Goal: Navigation & Orientation: Find specific page/section

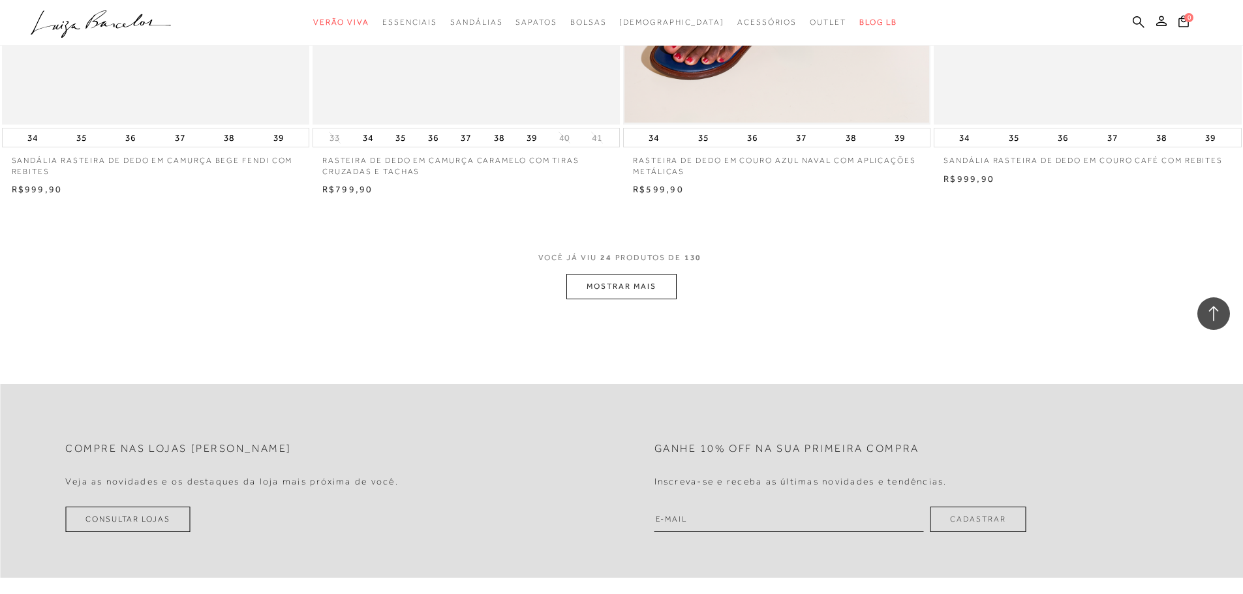
scroll to position [3197, 0]
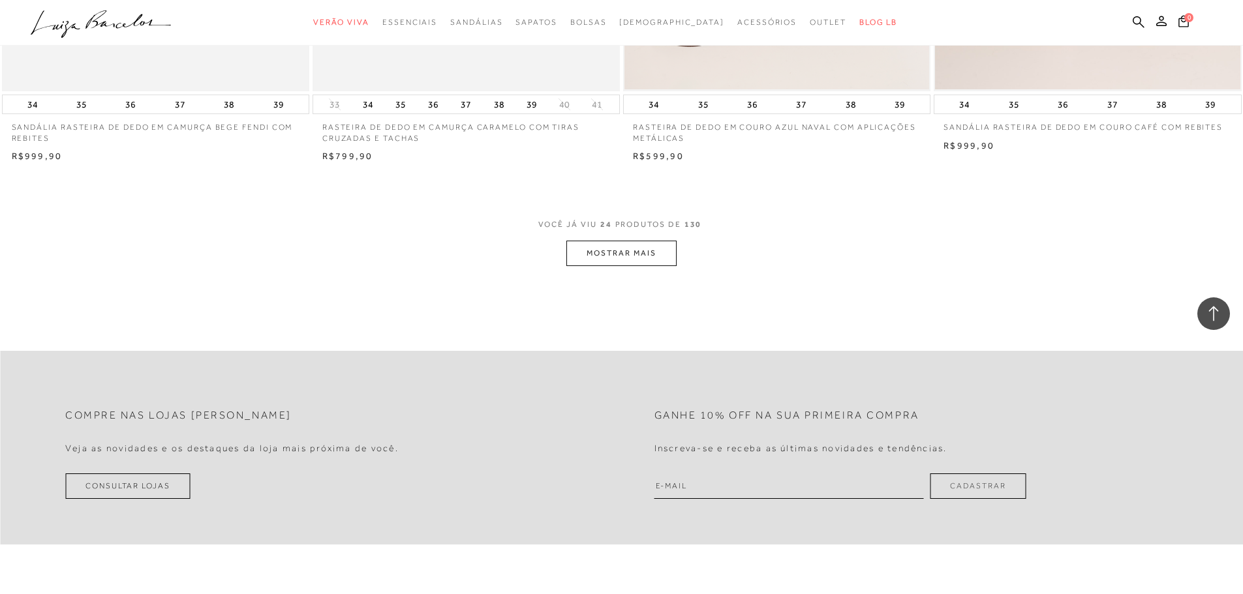
click at [639, 250] on button "MOSTRAR MAIS" at bounding box center [621, 253] width 110 height 25
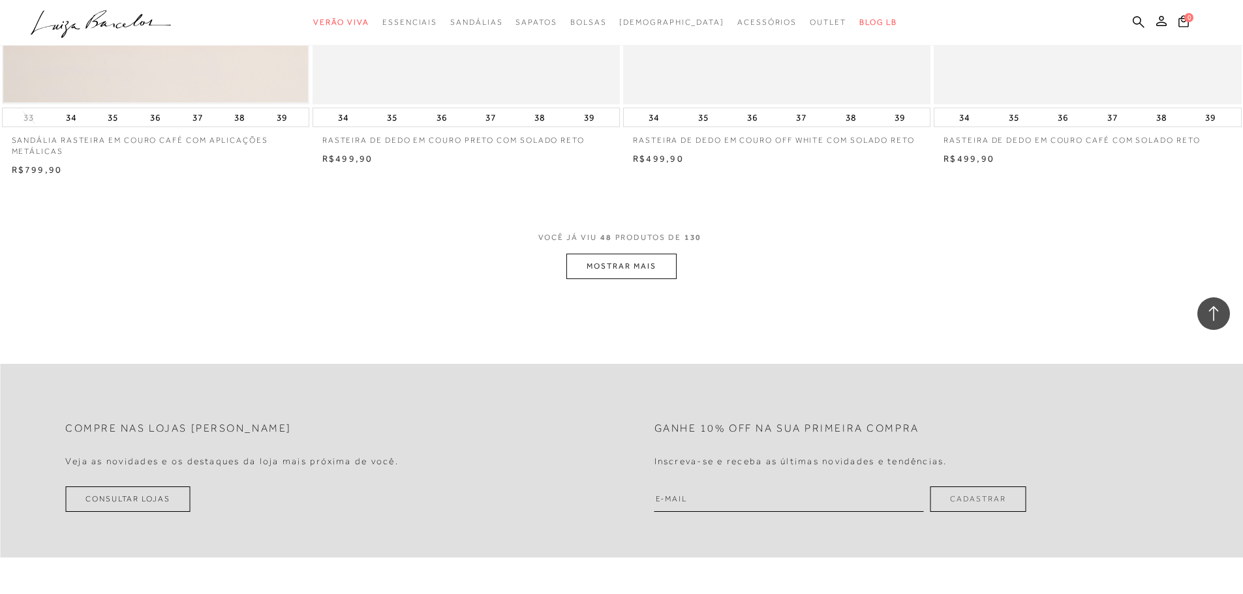
scroll to position [6525, 0]
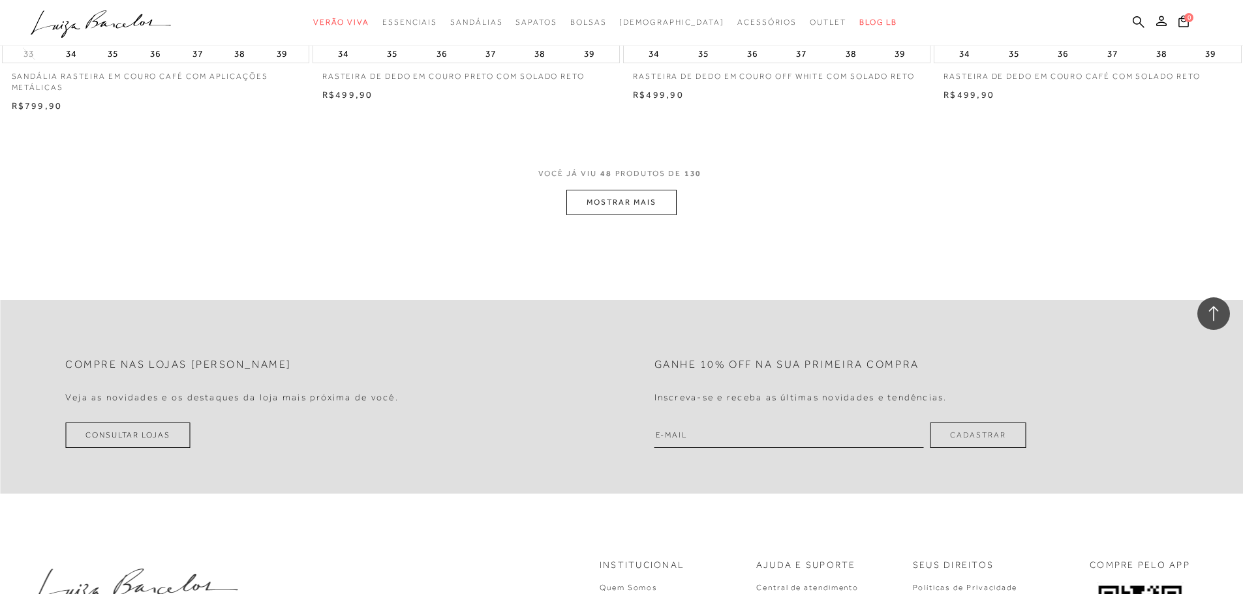
click at [664, 208] on button "MOSTRAR MAIS" at bounding box center [621, 202] width 110 height 25
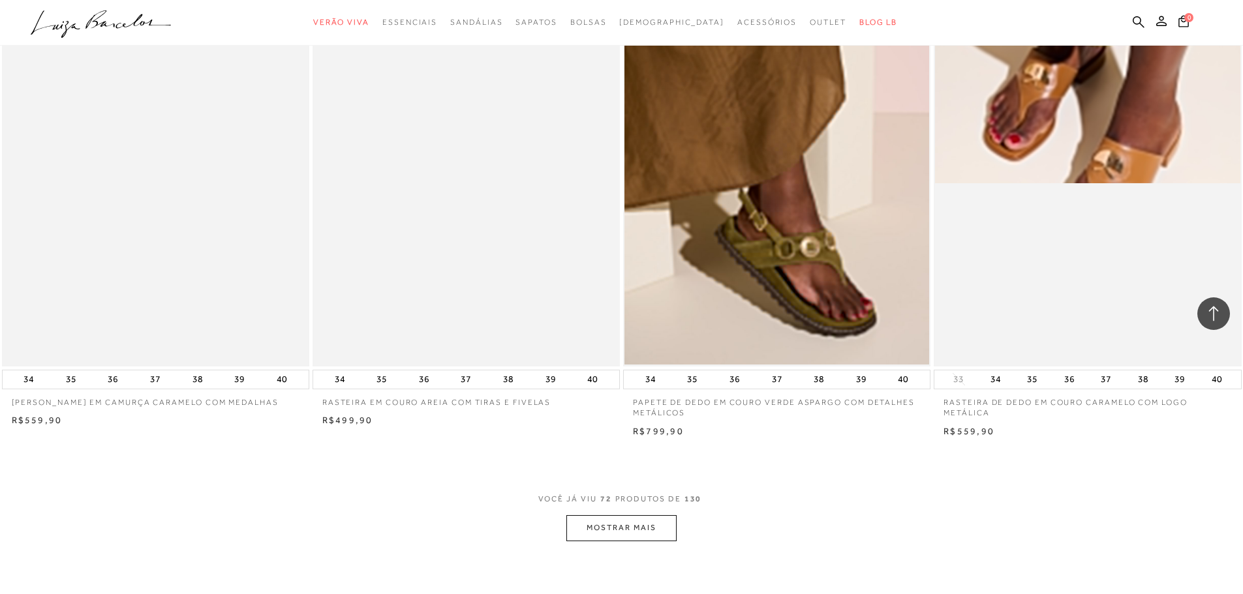
scroll to position [9462, 0]
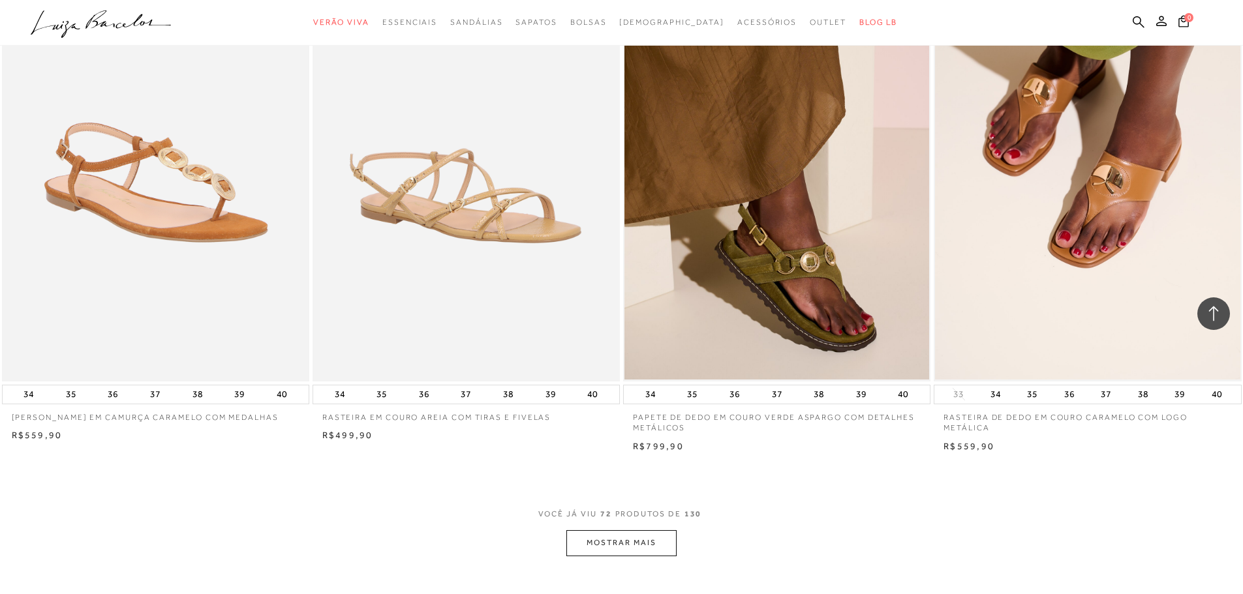
click at [620, 543] on button "MOSTRAR MAIS" at bounding box center [621, 542] width 110 height 25
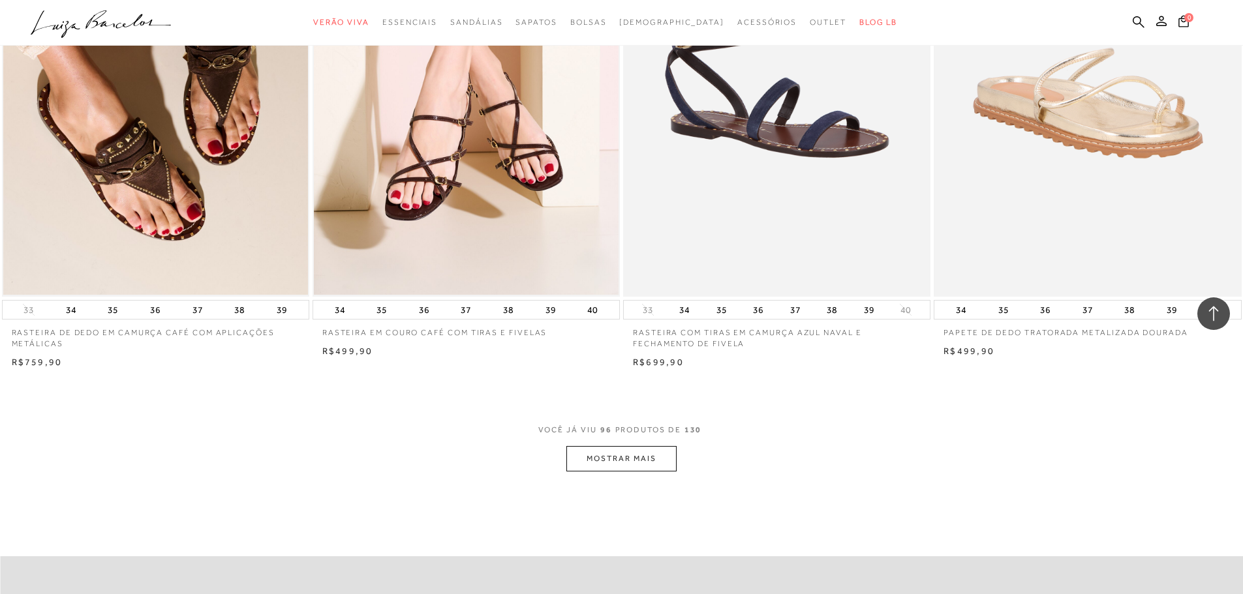
scroll to position [12855, 0]
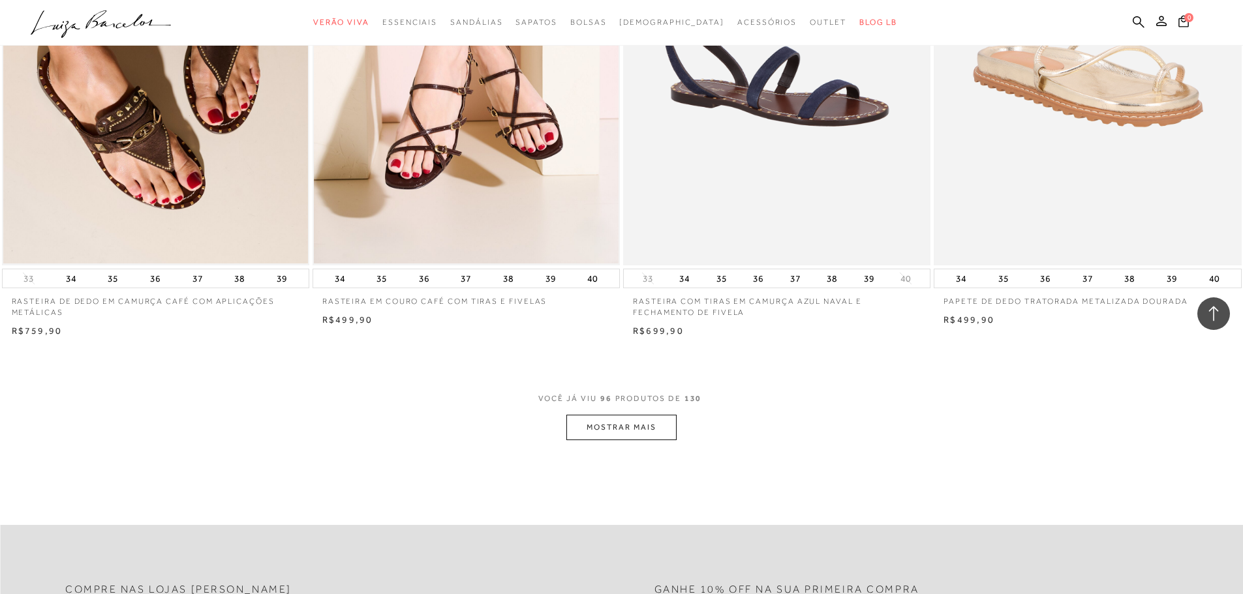
click at [637, 431] on button "MOSTRAR MAIS" at bounding box center [621, 427] width 110 height 25
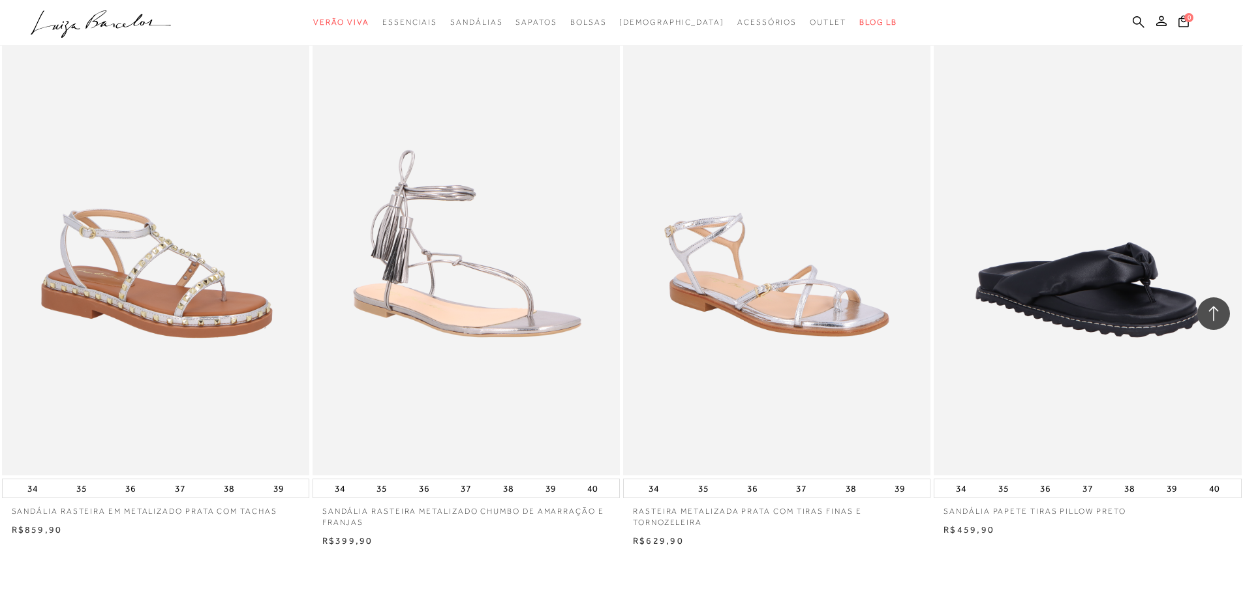
scroll to position [16313, 0]
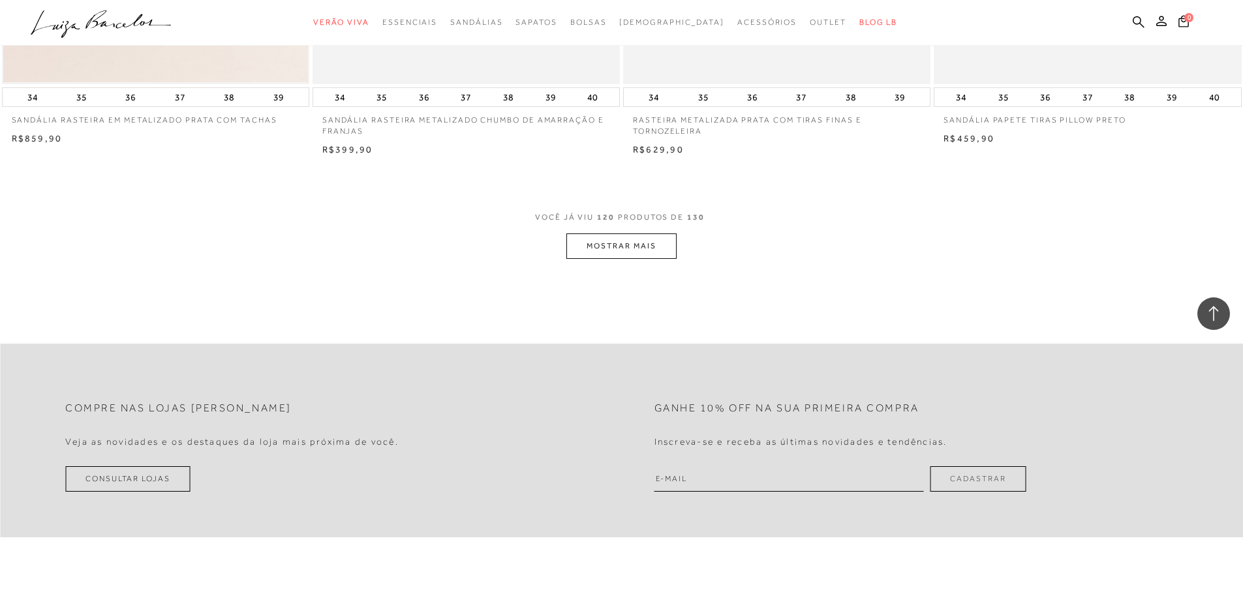
click at [619, 252] on button "MOSTRAR MAIS" at bounding box center [621, 246] width 110 height 25
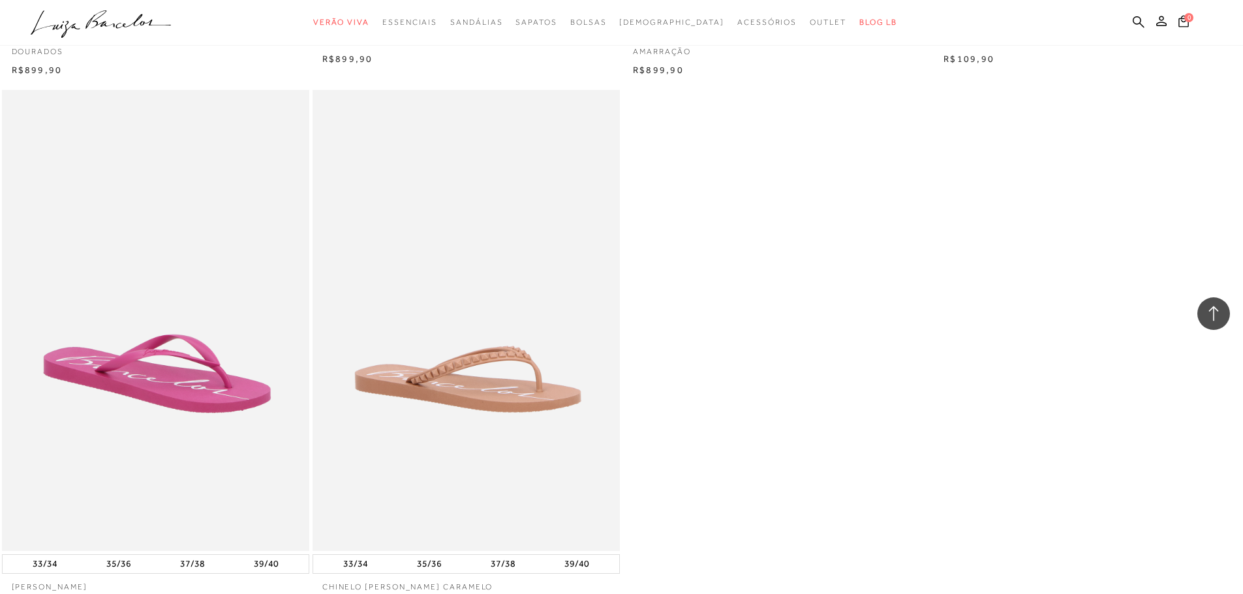
scroll to position [17749, 0]
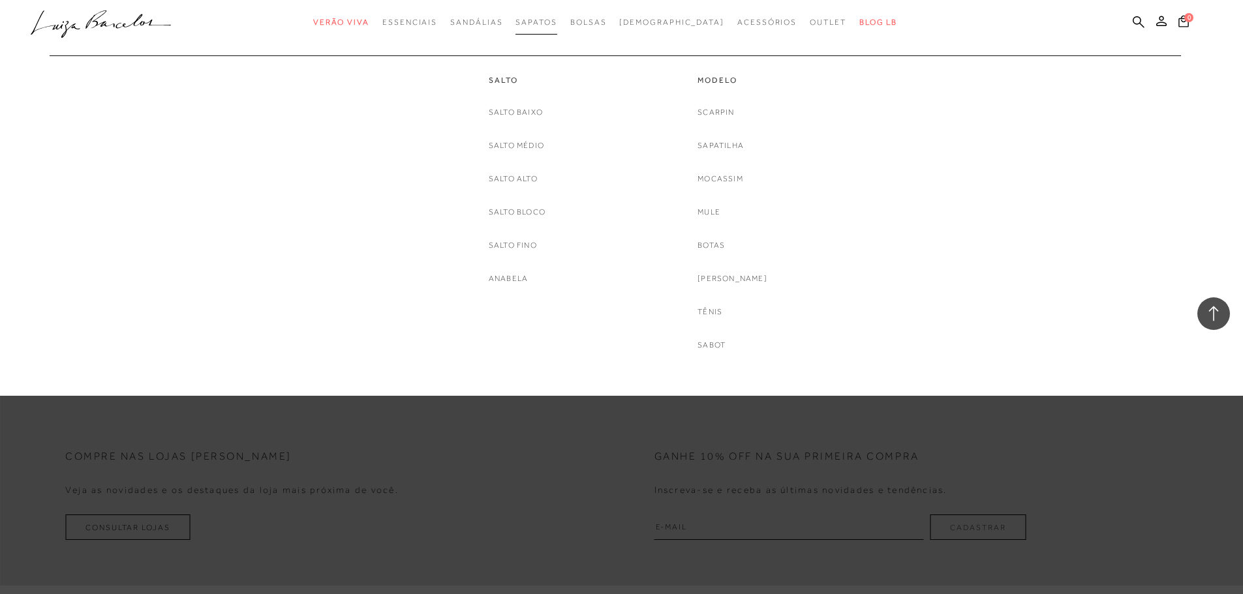
click at [557, 24] on span "Sapatos" at bounding box center [535, 22] width 41 height 9
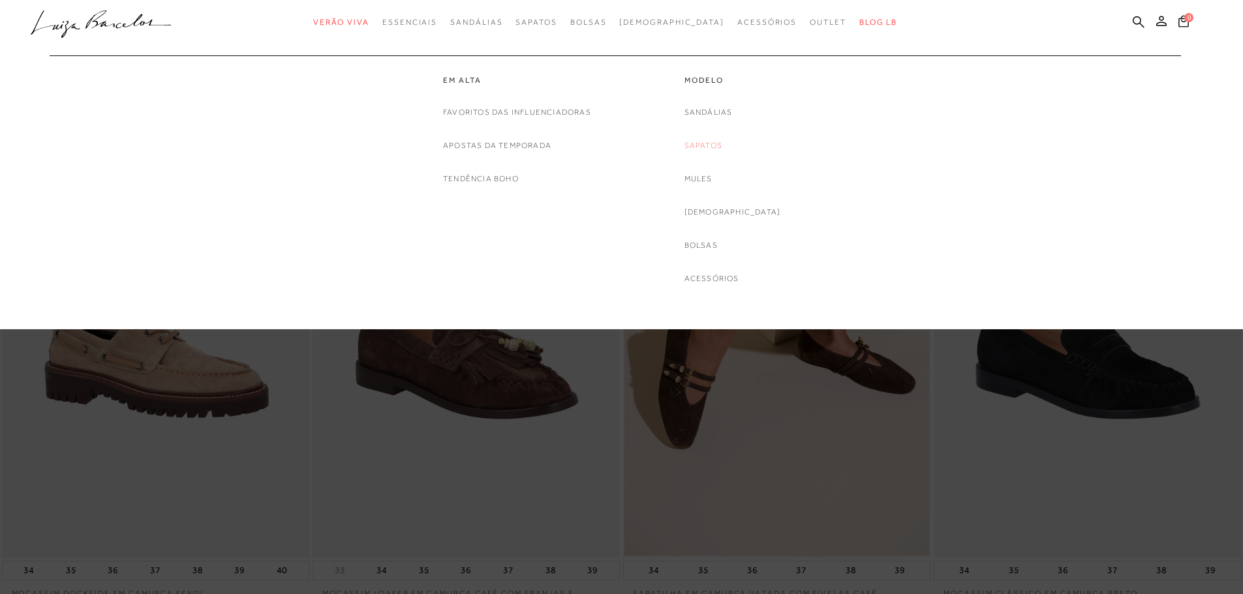
click at [722, 147] on link "Sapatos" at bounding box center [703, 146] width 38 height 14
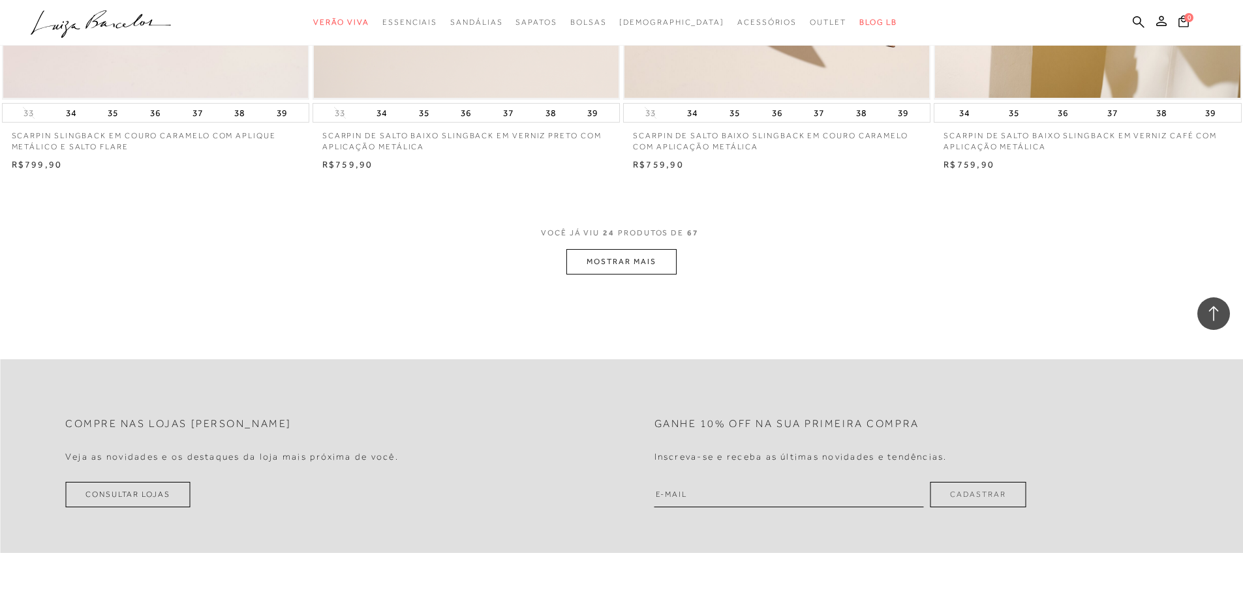
scroll to position [3263, 0]
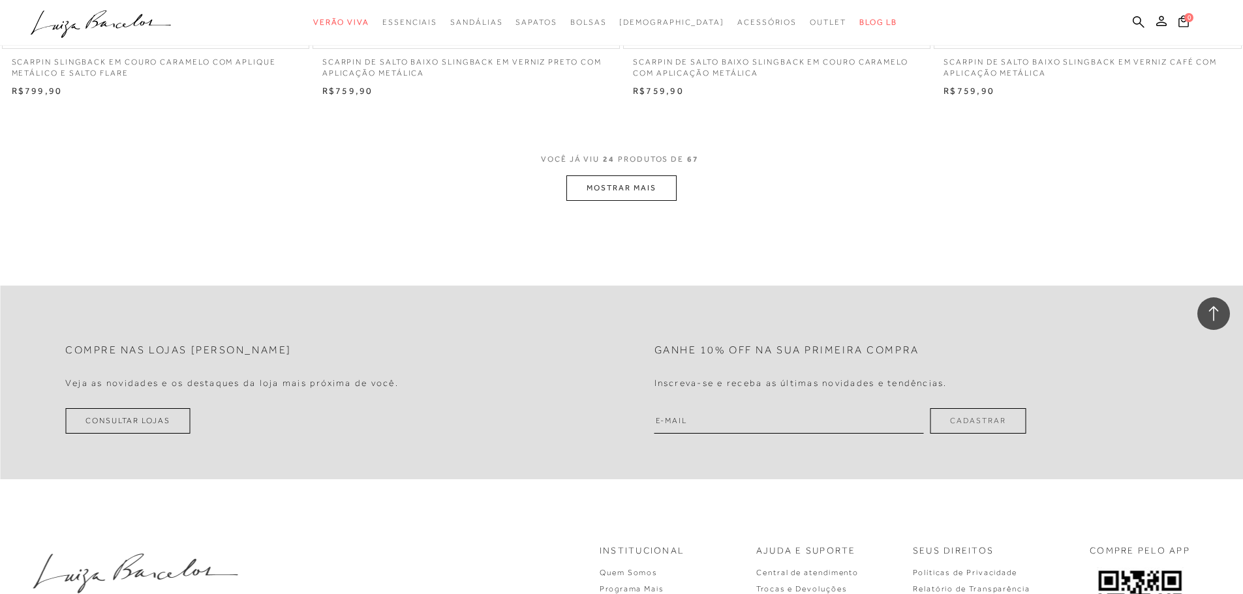
click at [598, 181] on button "MOSTRAR MAIS" at bounding box center [621, 188] width 110 height 25
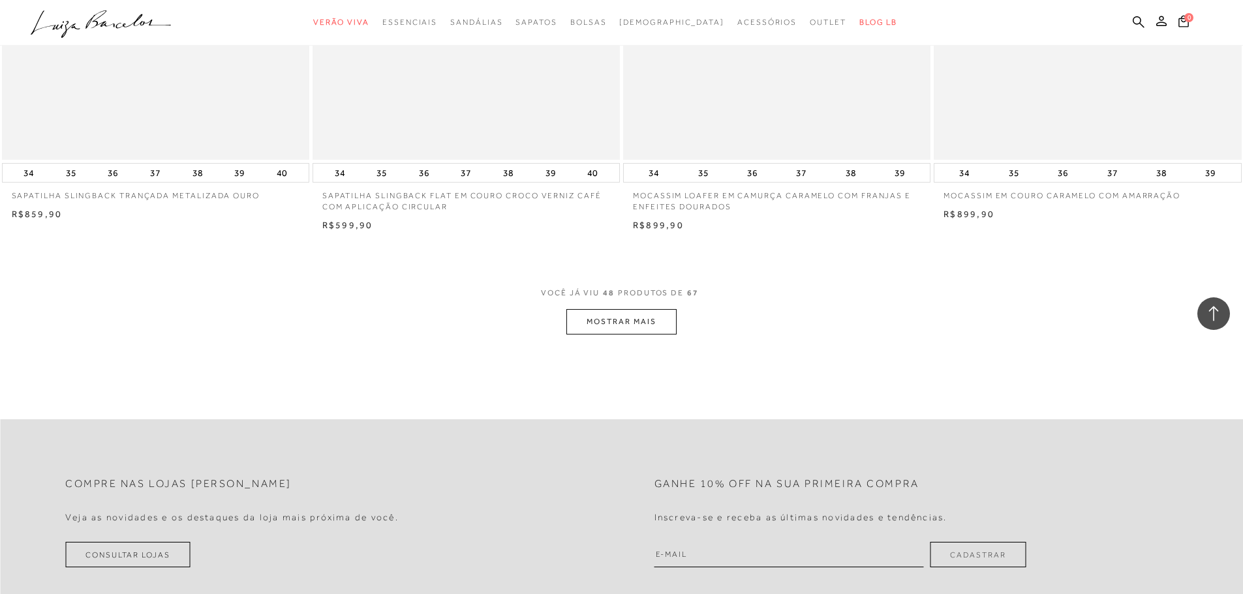
scroll to position [6590, 0]
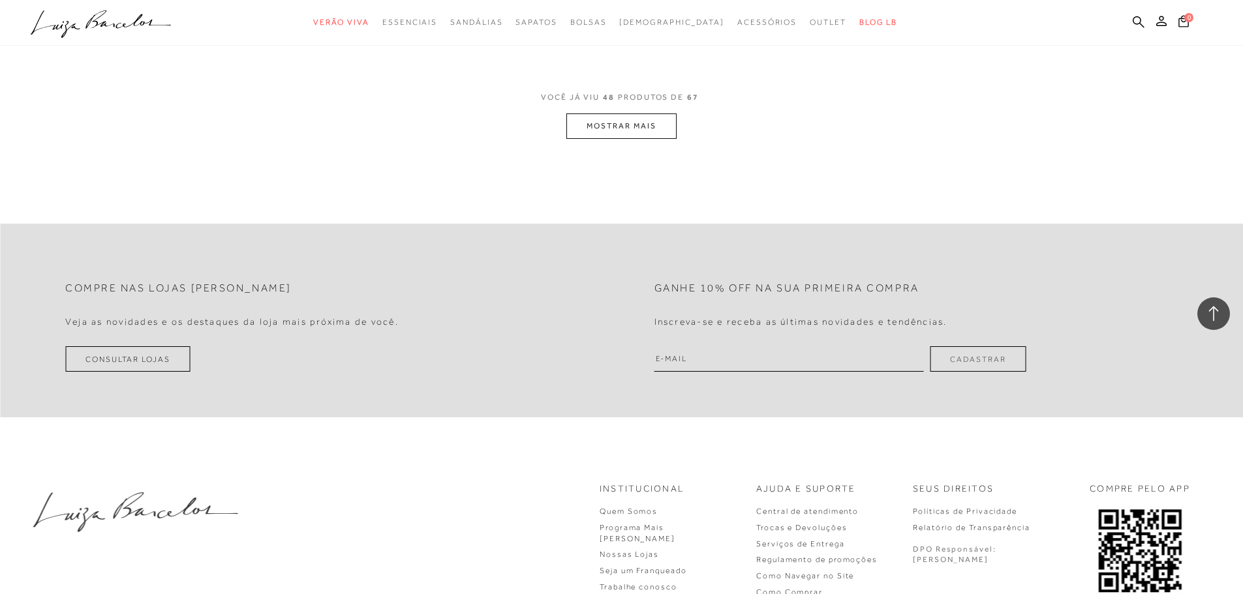
click at [651, 133] on button "MOSTRAR MAIS" at bounding box center [621, 126] width 110 height 25
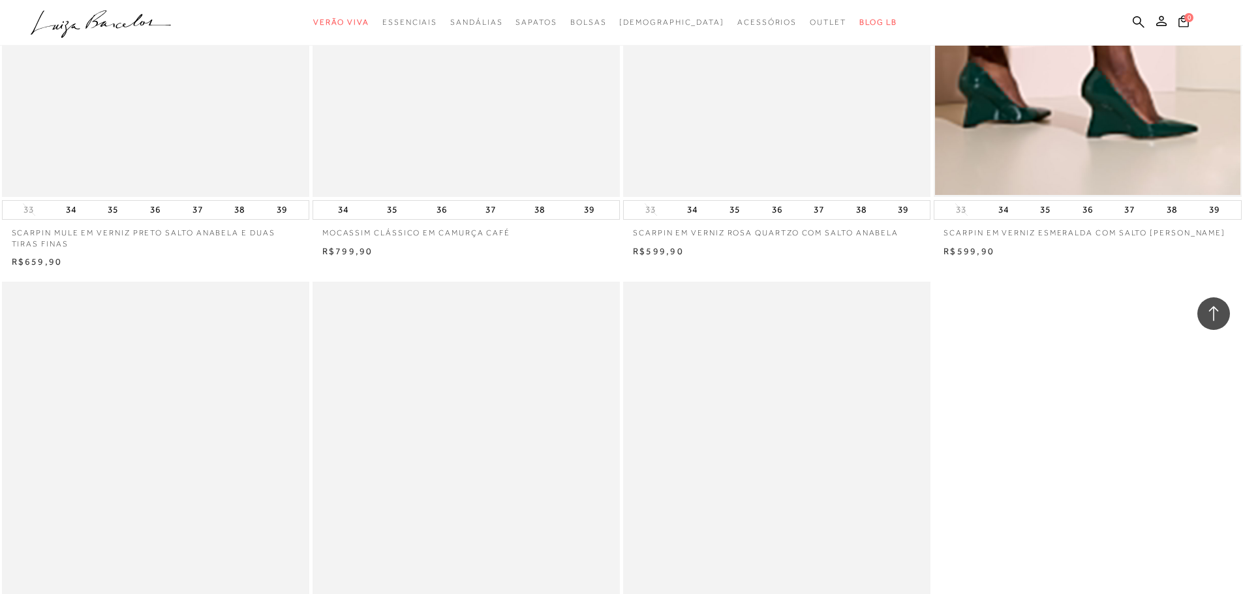
scroll to position [8548, 0]
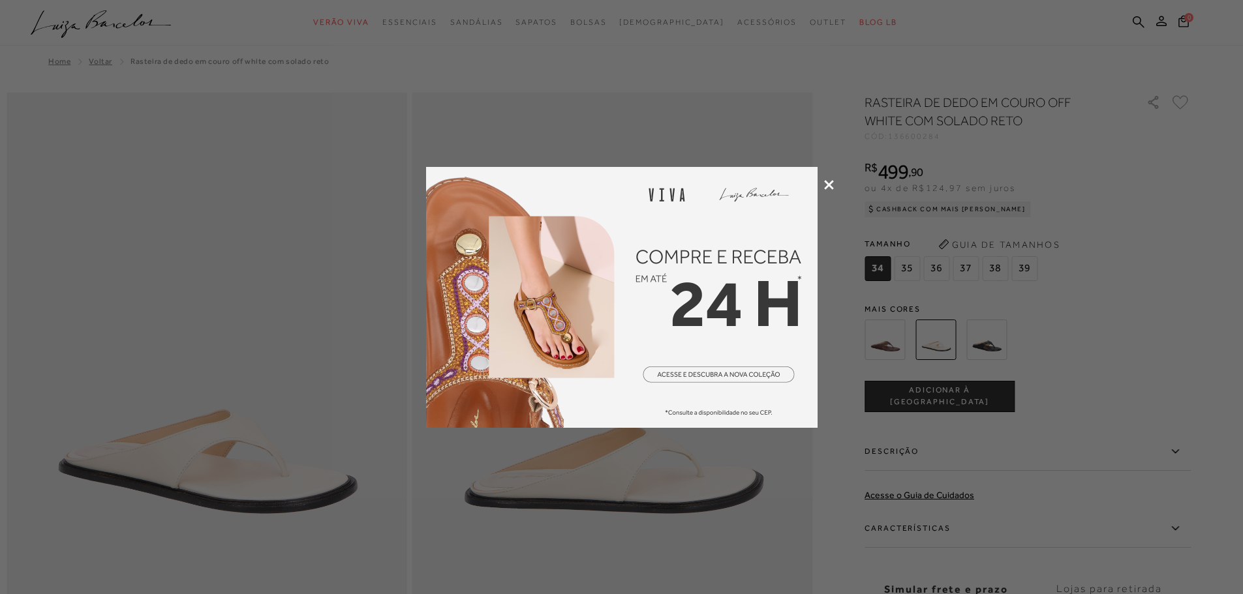
click at [824, 186] on icon at bounding box center [829, 185] width 10 height 10
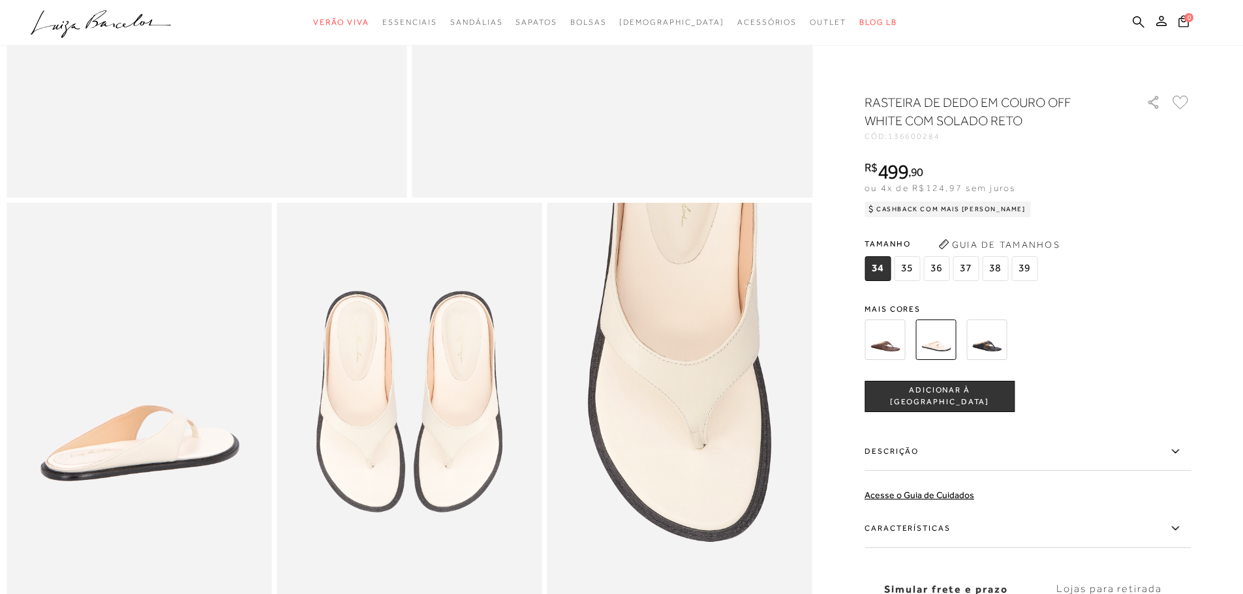
scroll to position [261, 0]
